Goal: Task Accomplishment & Management: Manage account settings

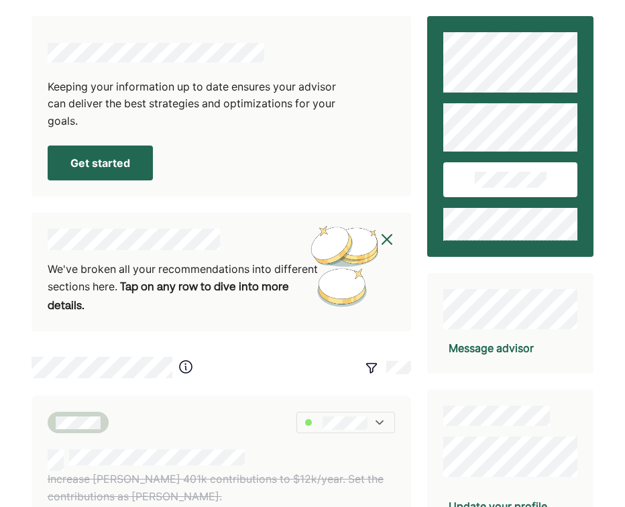
click at [107, 161] on button "Get started" at bounding box center [100, 162] width 105 height 35
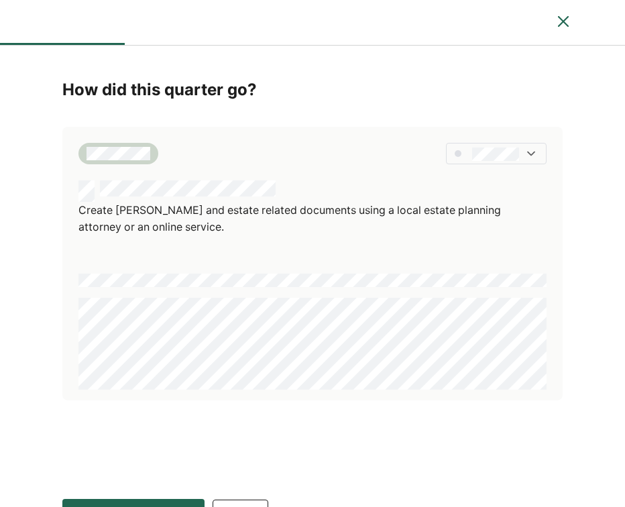
scroll to position [34, 0]
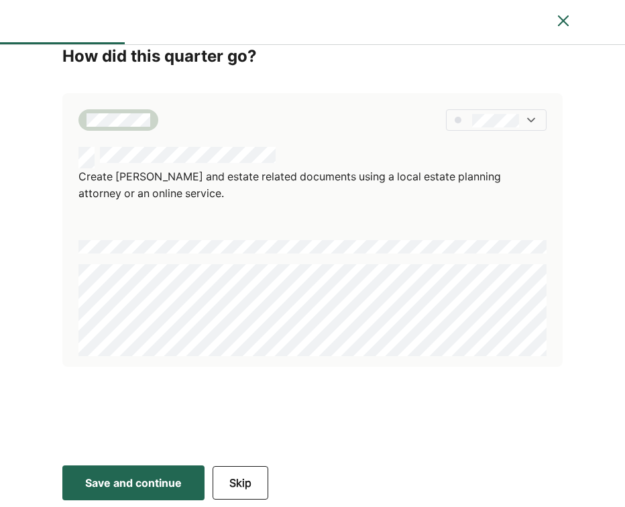
click at [168, 487] on div "Save and continue" at bounding box center [133, 482] width 97 height 16
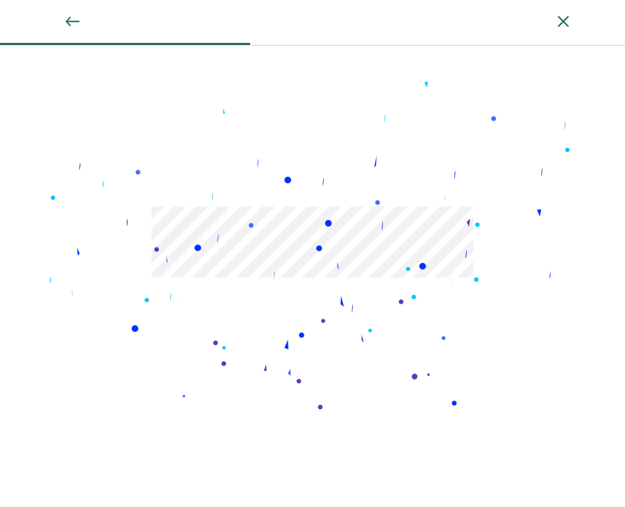
scroll to position [76, 0]
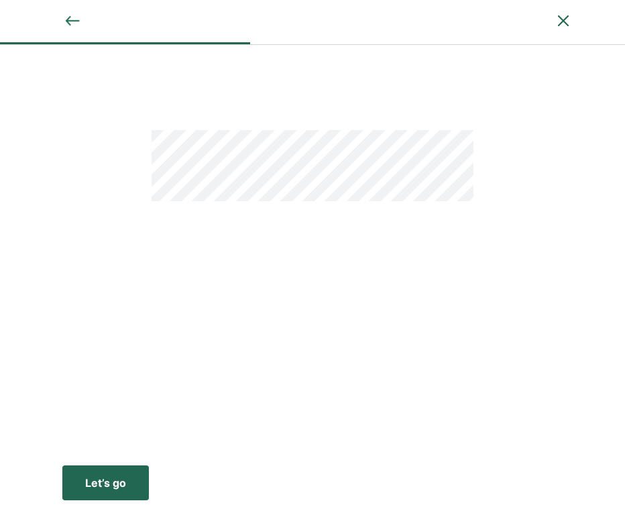
click at [100, 481] on div "Let’s go" at bounding box center [105, 482] width 41 height 16
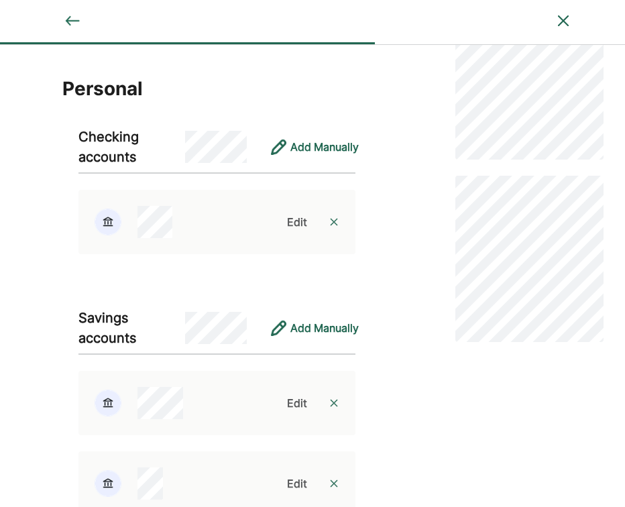
scroll to position [74, 0]
click at [296, 218] on div "Edit" at bounding box center [297, 221] width 20 height 16
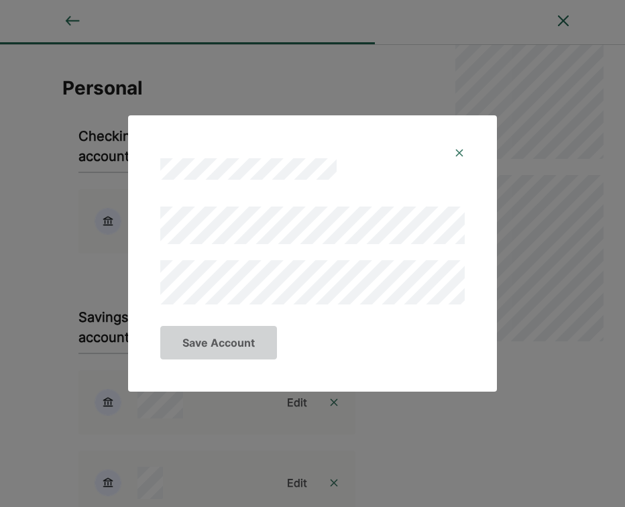
click at [137, 277] on div "Save Account" at bounding box center [312, 253] width 369 height 276
click at [222, 343] on button "Save Account" at bounding box center [218, 343] width 117 height 34
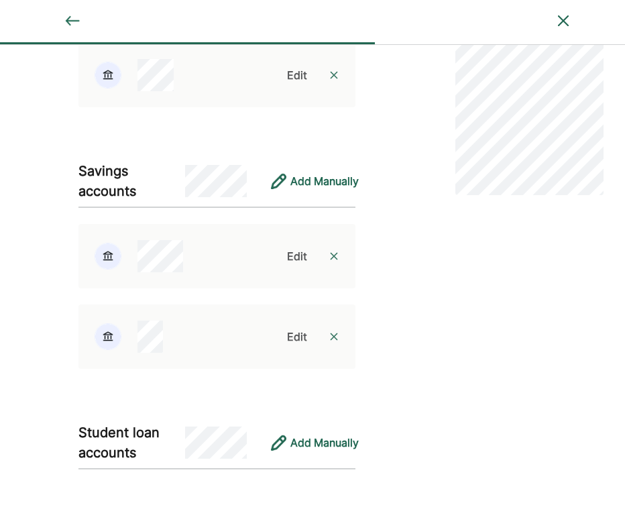
scroll to position [229, 0]
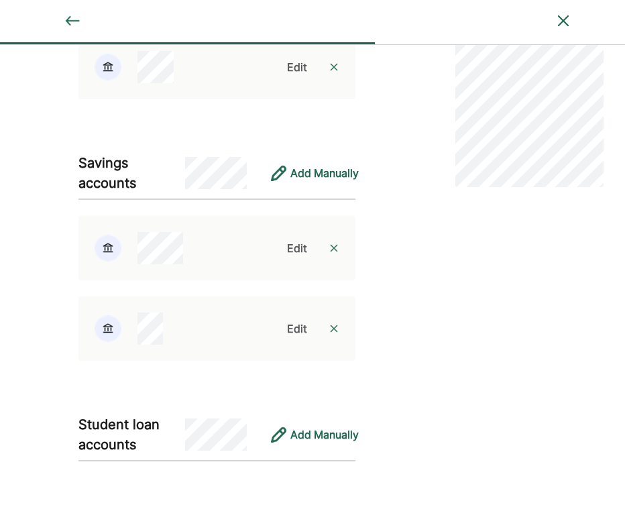
click at [299, 247] on div "Edit" at bounding box center [297, 248] width 20 height 16
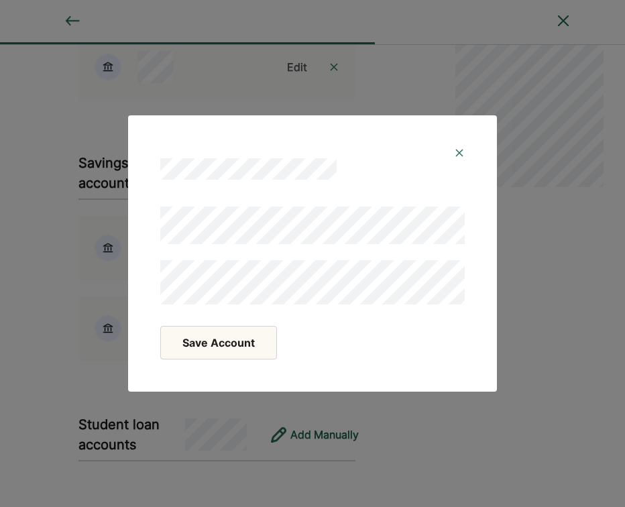
click at [134, 277] on div "Save Account" at bounding box center [312, 253] width 369 height 276
click at [200, 350] on button "Save Account" at bounding box center [218, 343] width 117 height 34
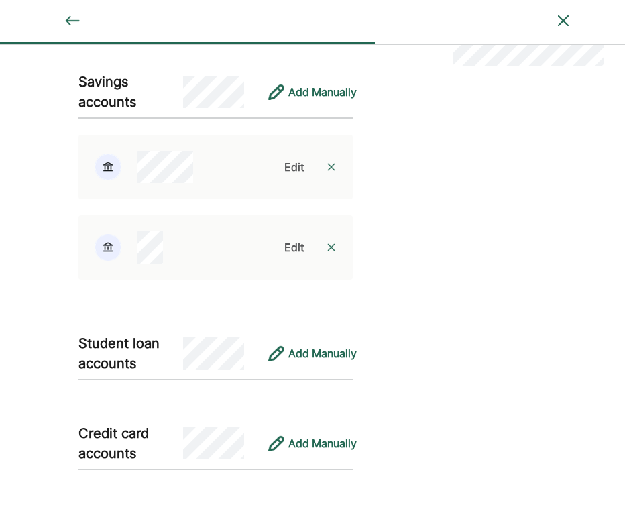
scroll to position [318, 0]
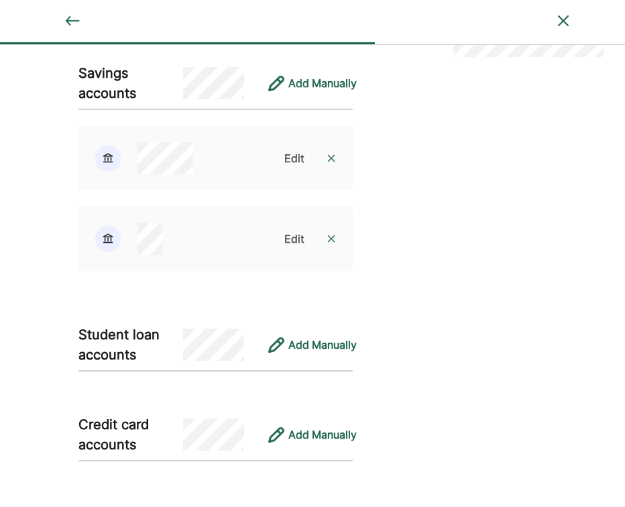
click at [292, 236] on div "Edit" at bounding box center [294, 239] width 20 height 16
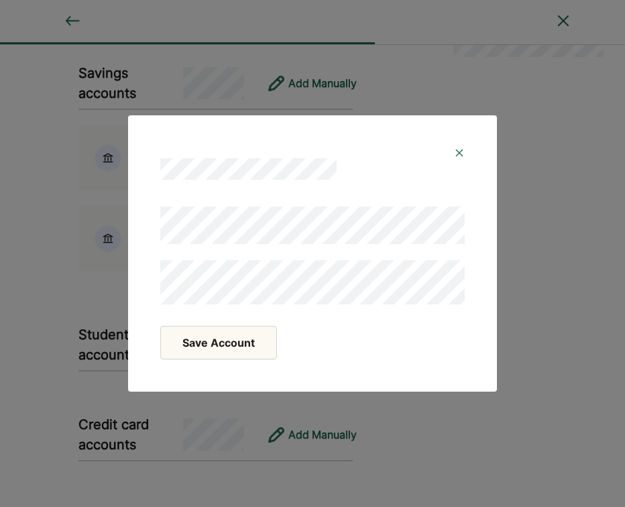
click at [132, 272] on div "Save Account" at bounding box center [312, 253] width 369 height 276
click at [194, 336] on button "Save Account" at bounding box center [218, 343] width 117 height 34
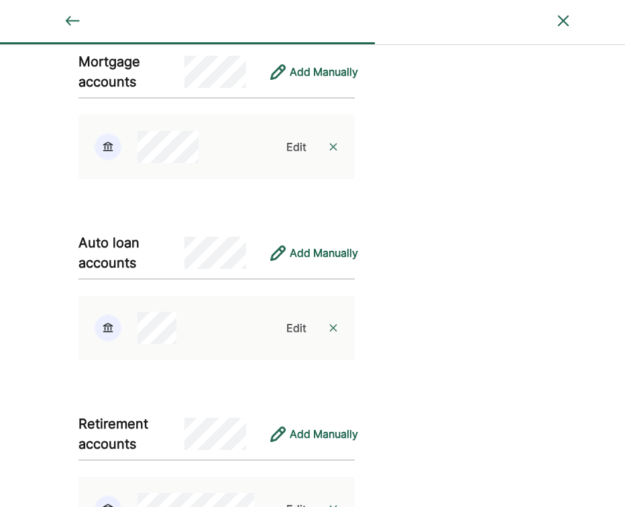
scroll to position [774, 0]
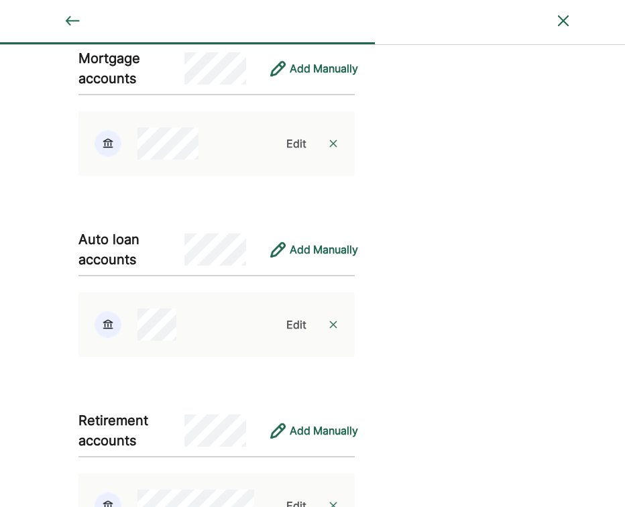
click at [293, 324] on div "Edit" at bounding box center [296, 324] width 20 height 16
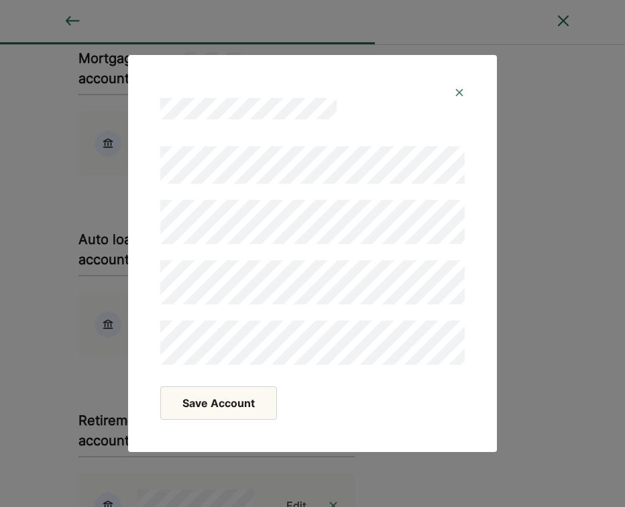
click at [112, 214] on div "Save Account" at bounding box center [312, 253] width 625 height 507
click at [192, 408] on button "Save Account" at bounding box center [218, 403] width 117 height 34
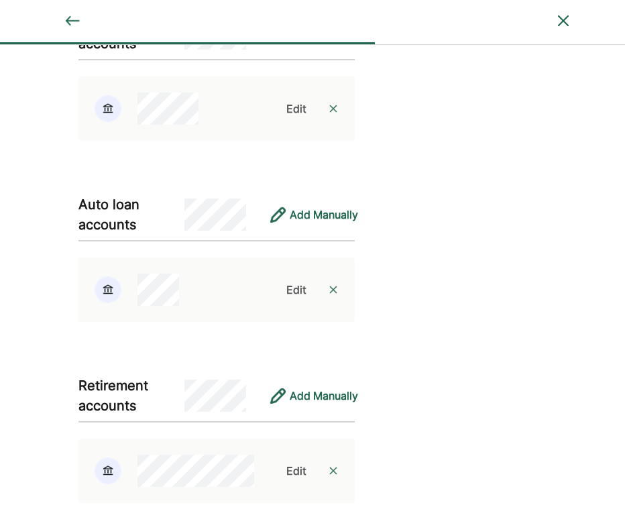
scroll to position [734, 0]
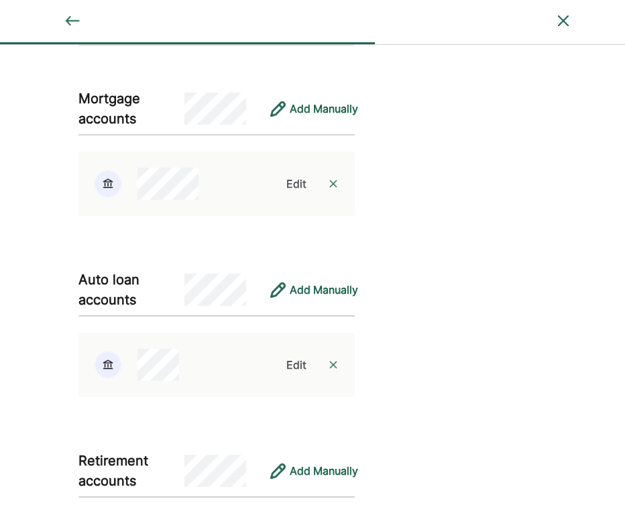
click at [304, 178] on div "Edit" at bounding box center [296, 184] width 20 height 16
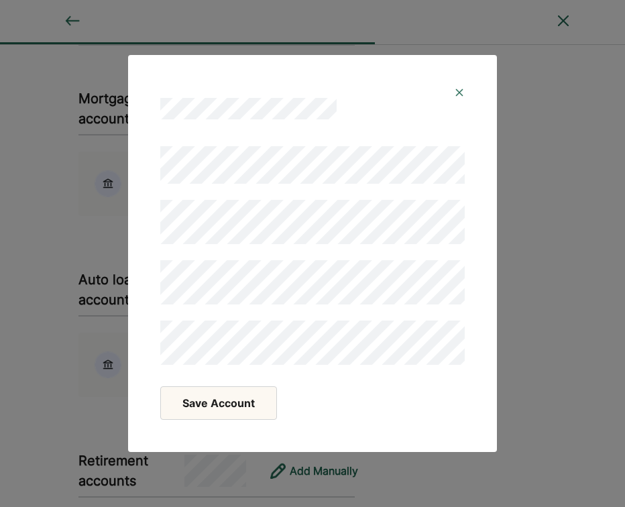
click at [132, 225] on div "Save Account" at bounding box center [312, 253] width 369 height 397
click at [225, 403] on button "Save Account" at bounding box center [218, 403] width 117 height 34
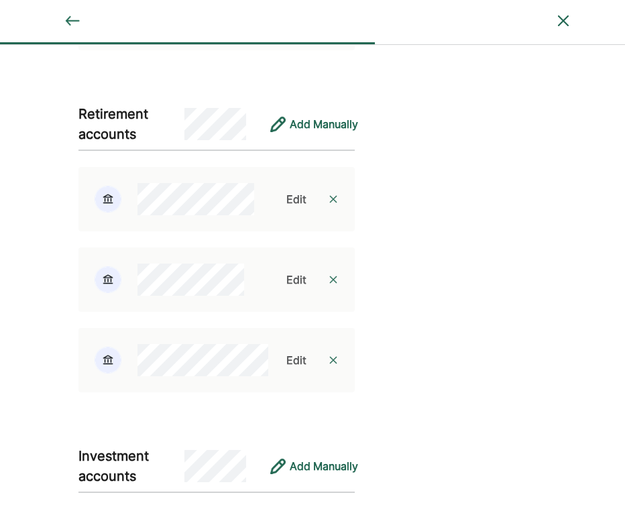
scroll to position [1078, 0]
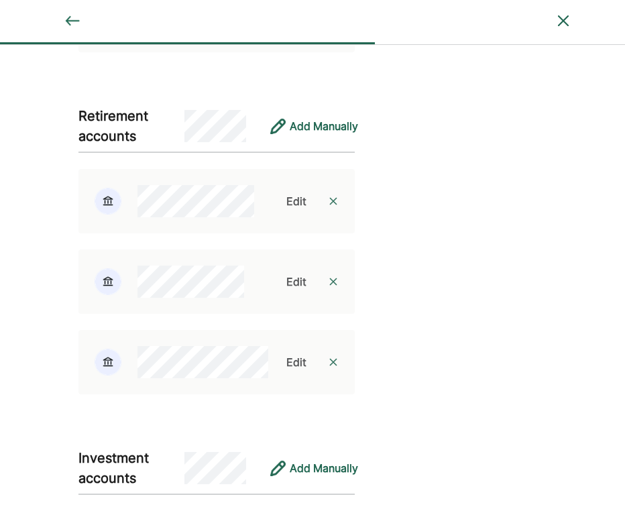
click at [291, 201] on div "Edit" at bounding box center [296, 201] width 20 height 16
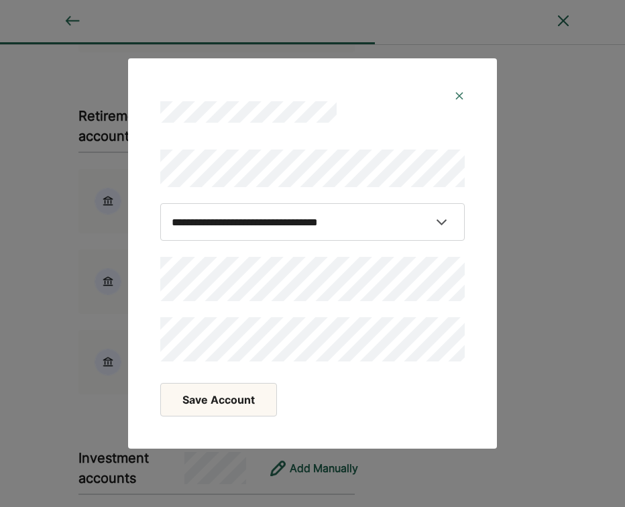
scroll to position [1118, 0]
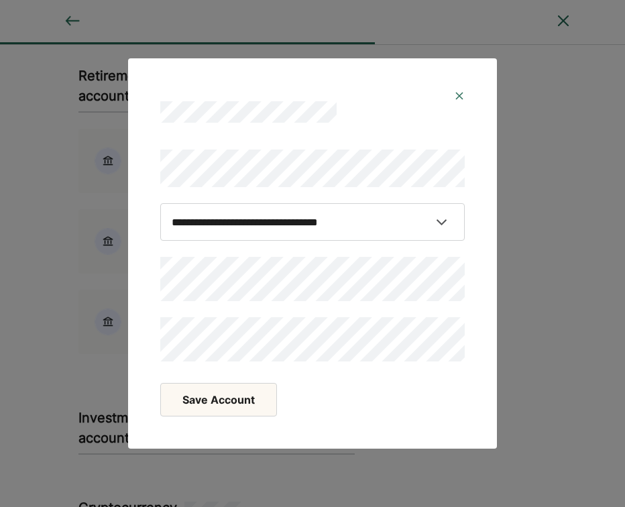
click at [210, 387] on button "Save Account" at bounding box center [218, 400] width 117 height 34
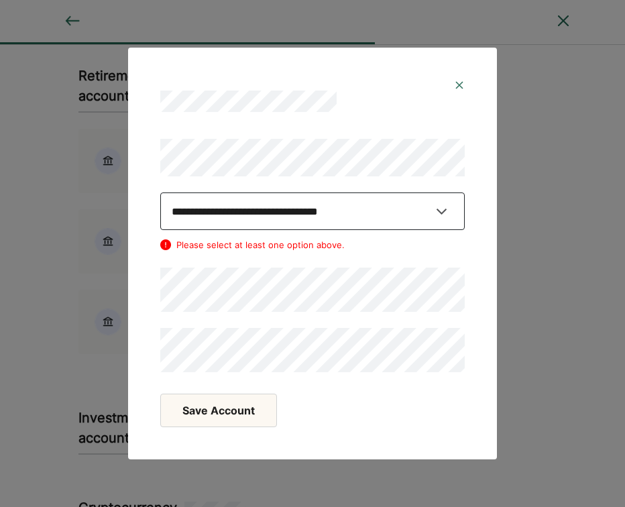
click at [238, 208] on select "**********" at bounding box center [312, 211] width 304 height 38
select select "**********"
click at [160, 192] on select "**********" at bounding box center [312, 211] width 304 height 38
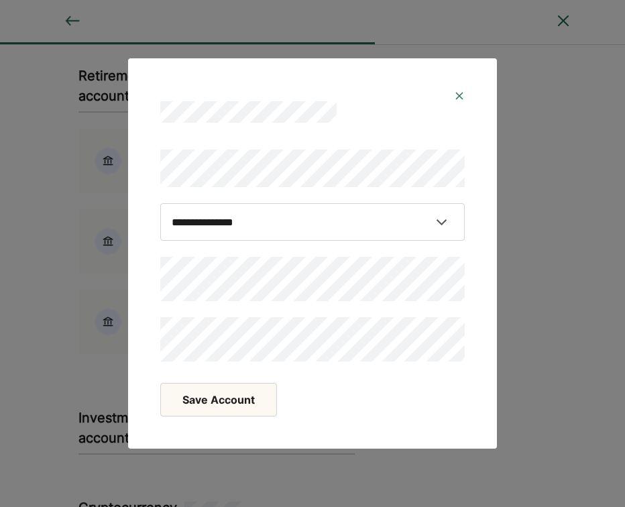
click at [218, 401] on button "Save Account" at bounding box center [218, 400] width 117 height 34
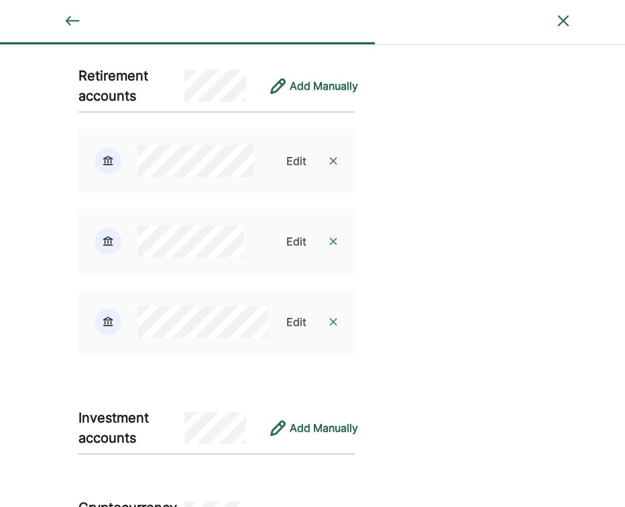
click at [292, 322] on div "Edit" at bounding box center [296, 322] width 20 height 16
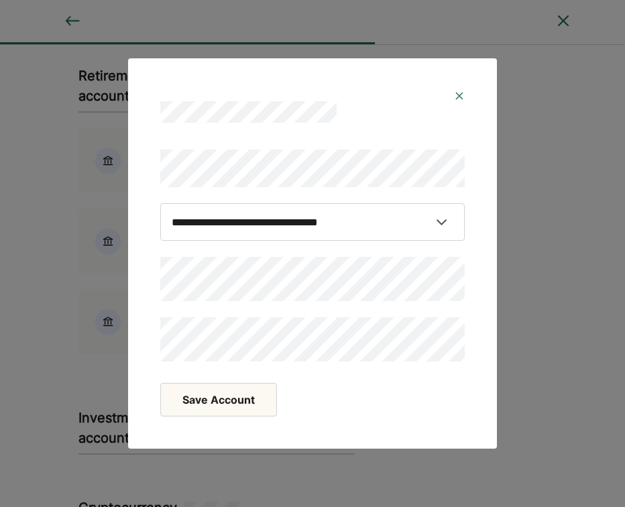
click at [125, 273] on div "**********" at bounding box center [312, 253] width 625 height 507
click at [196, 400] on button "Save Account" at bounding box center [218, 400] width 117 height 34
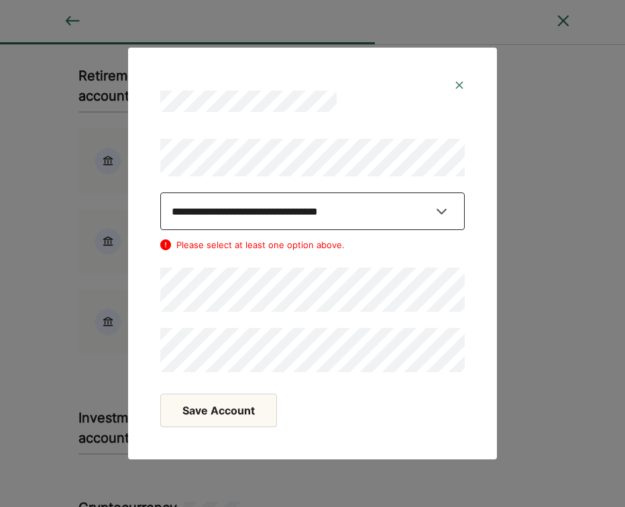
click at [231, 222] on select "**********" at bounding box center [312, 211] width 304 height 38
select select "********"
click at [160, 192] on select "**********" at bounding box center [312, 211] width 304 height 38
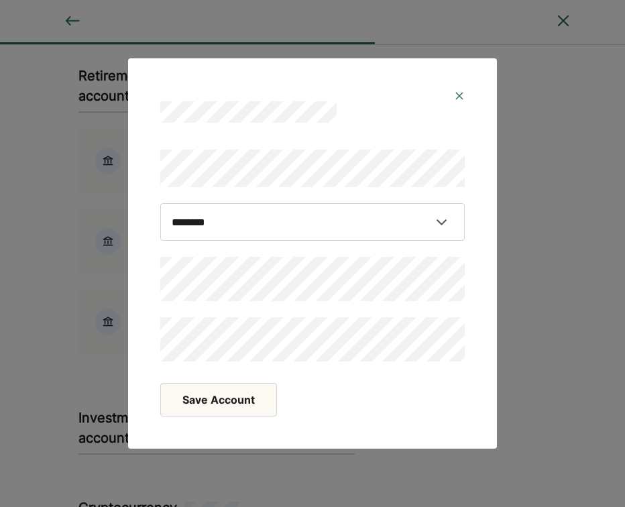
click at [214, 396] on button "Save Account" at bounding box center [218, 400] width 117 height 34
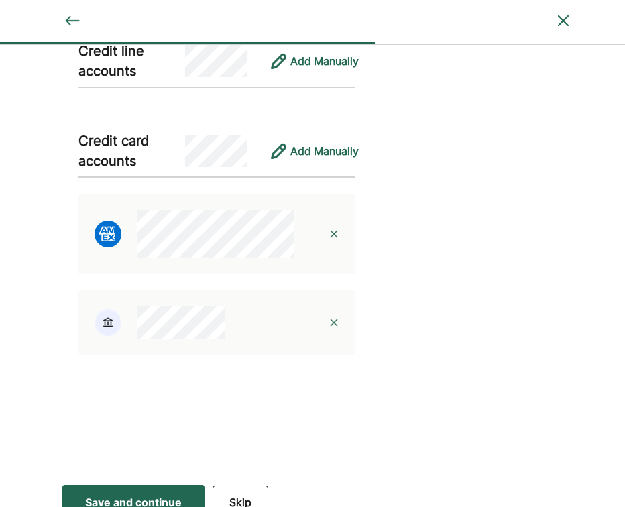
scroll to position [2132, 0]
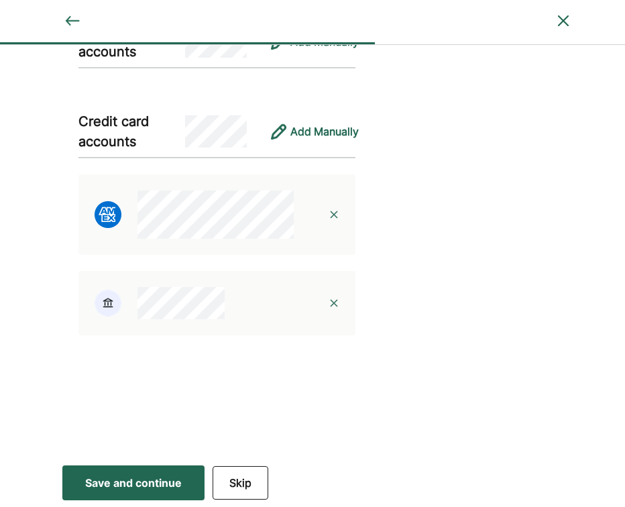
click at [153, 481] on div "Save and continue" at bounding box center [133, 482] width 97 height 16
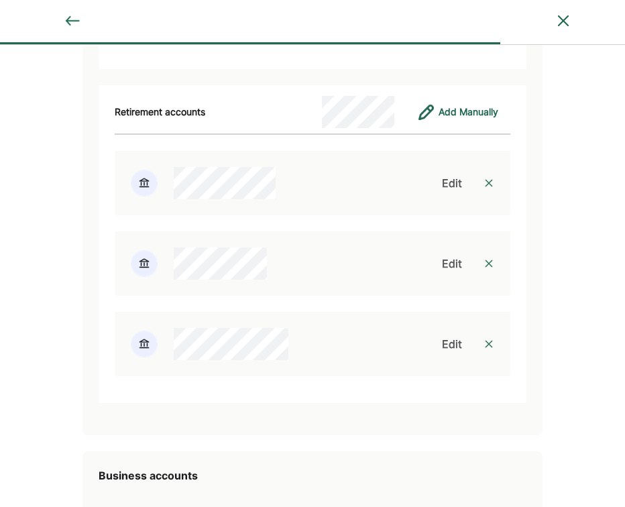
scroll to position [4083, 0]
